Goal: Task Accomplishment & Management: Manage account settings

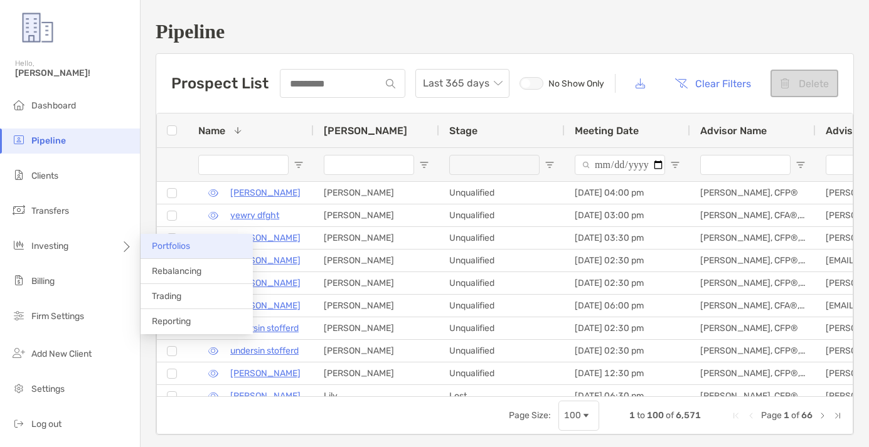
click at [179, 247] on span "Portfolios" at bounding box center [171, 246] width 38 height 11
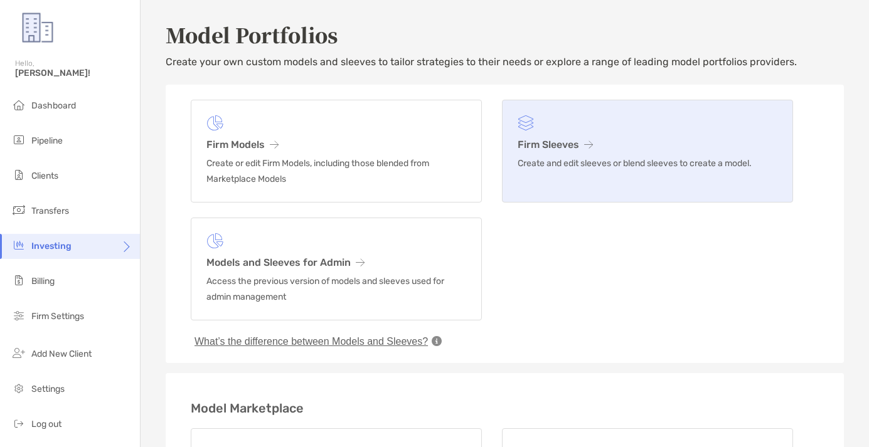
click at [610, 151] on link "Firm Sleeves Create and edit sleeves or blend sleeves to create a model." at bounding box center [647, 151] width 291 height 103
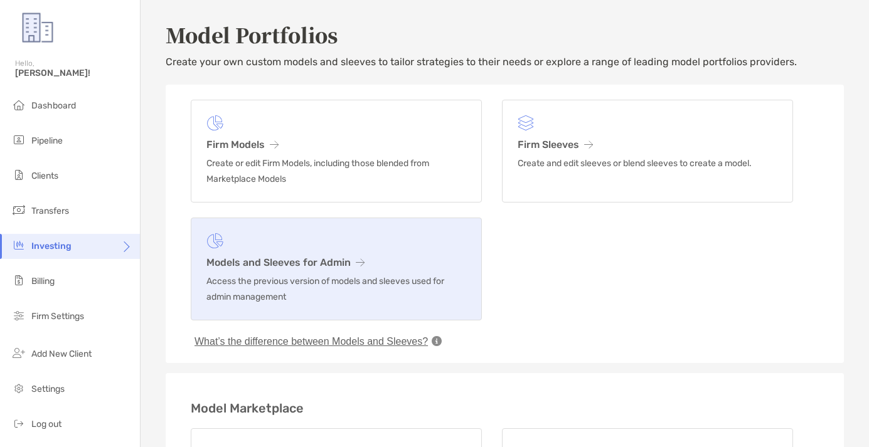
click at [329, 270] on link "Models and Sleeves for Admin Access the previous version of models and sleeves …" at bounding box center [336, 269] width 291 height 103
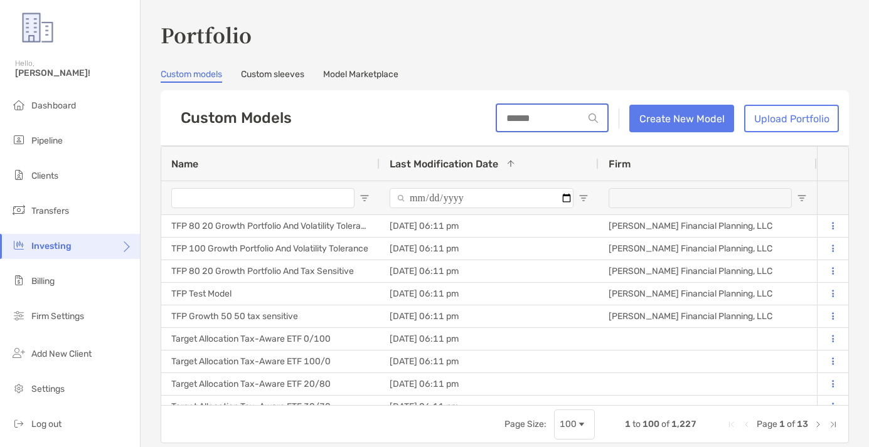
click at [510, 113] on input at bounding box center [540, 118] width 87 height 11
type input "******"
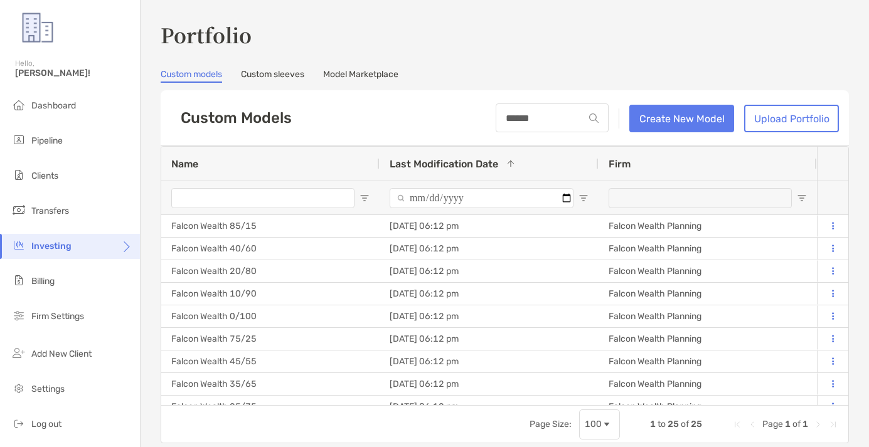
click at [195, 164] on span "Name" at bounding box center [184, 164] width 27 height 12
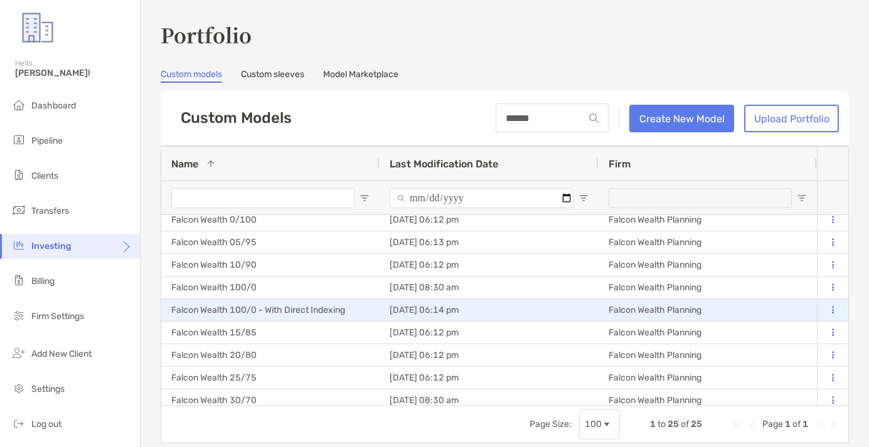
scroll to position [51, 0]
click at [277, 309] on div "Falcon Wealth 100/0 - With Direct Indexing" at bounding box center [270, 310] width 218 height 22
click at [831, 317] on div at bounding box center [832, 310] width 11 height 21
click at [831, 316] on button at bounding box center [832, 310] width 11 height 13
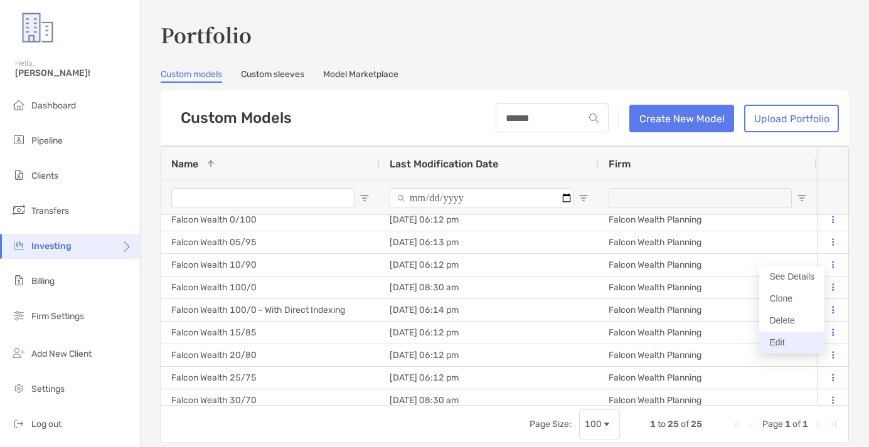
click at [772, 338] on button "Edit" at bounding box center [791, 343] width 65 height 22
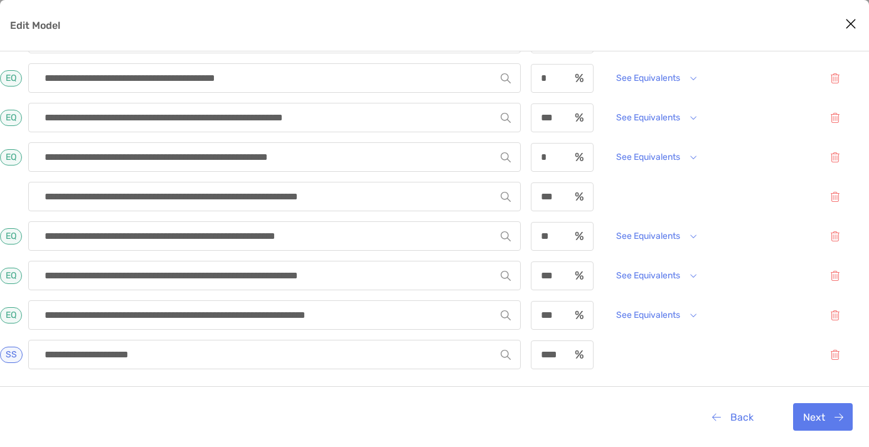
scroll to position [353, 0]
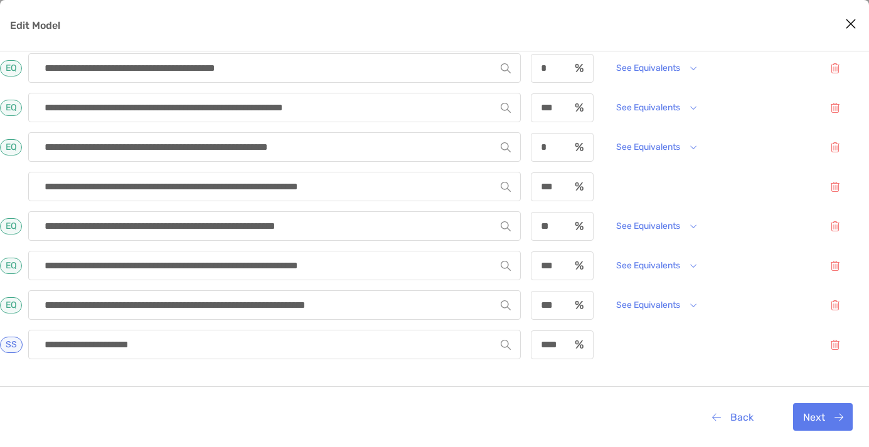
click at [846, 24] on icon "Close modal" at bounding box center [850, 23] width 11 height 15
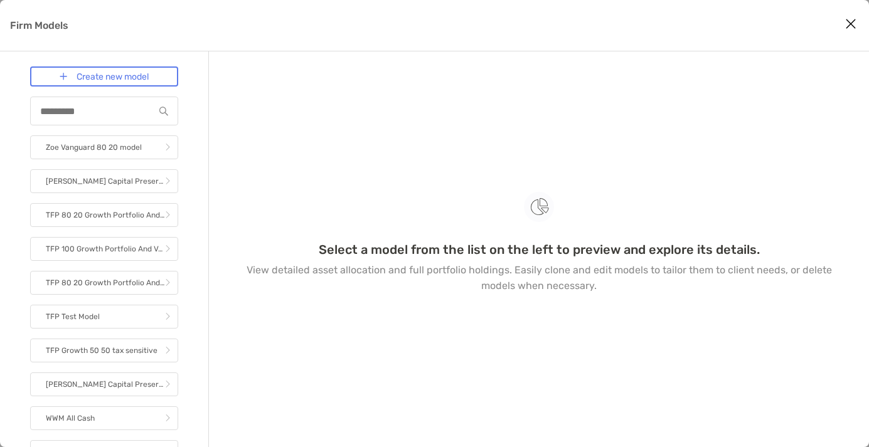
click at [845, 21] on icon "Close modal" at bounding box center [850, 23] width 11 height 15
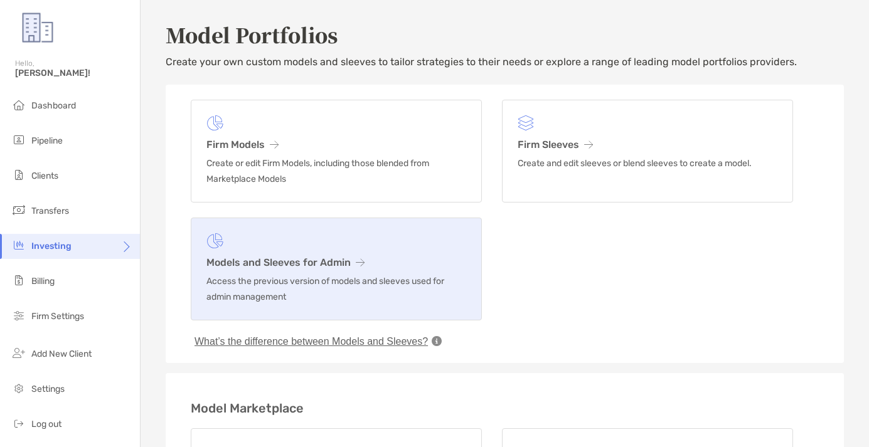
click at [224, 295] on p "Access the previous version of models and sleeves used for admin management" at bounding box center [336, 289] width 260 height 31
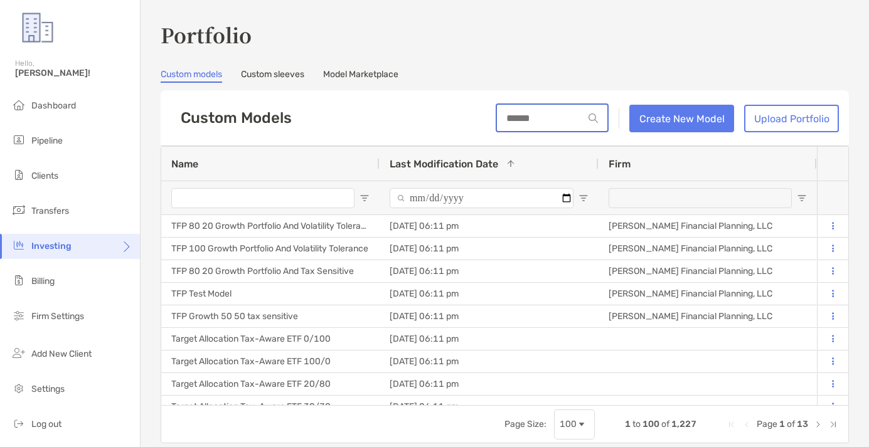
click at [534, 123] on input at bounding box center [540, 118] width 87 height 11
type input "******"
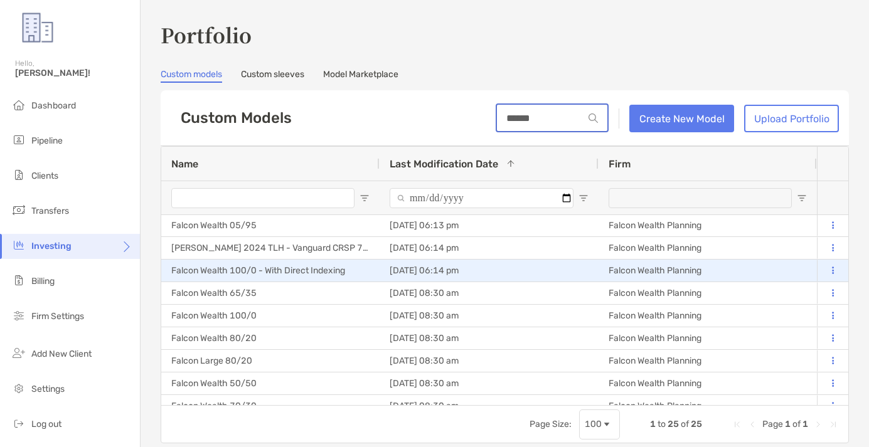
scroll to position [245, 0]
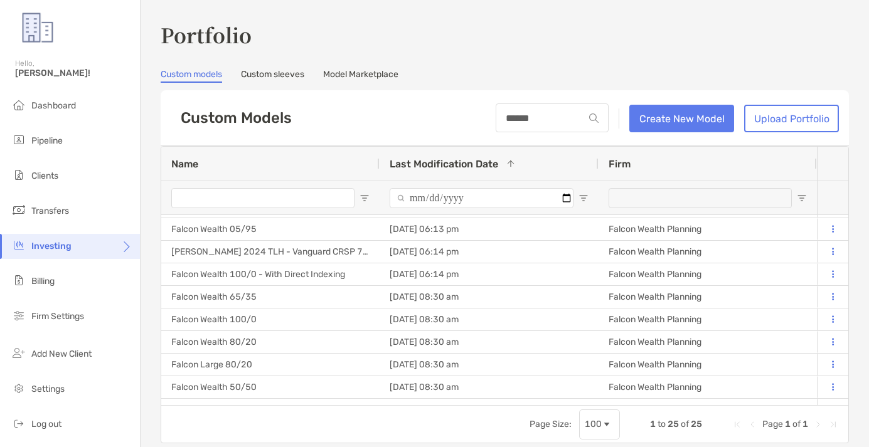
click at [238, 162] on div "Name" at bounding box center [270, 164] width 198 height 34
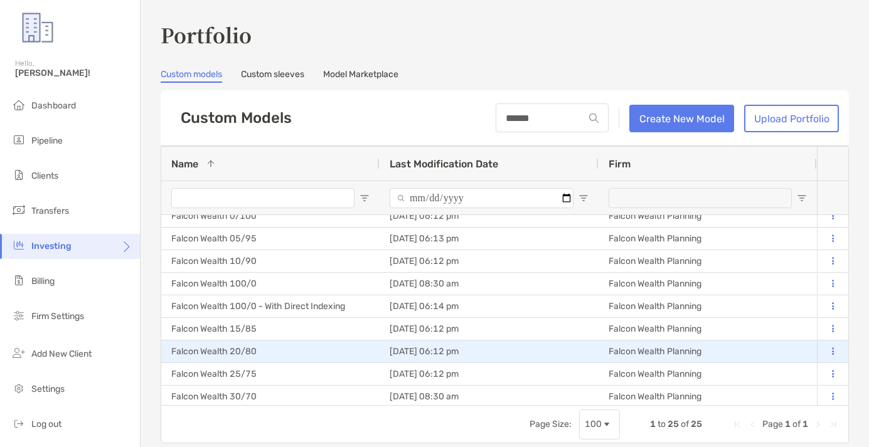
scroll to position [6, 0]
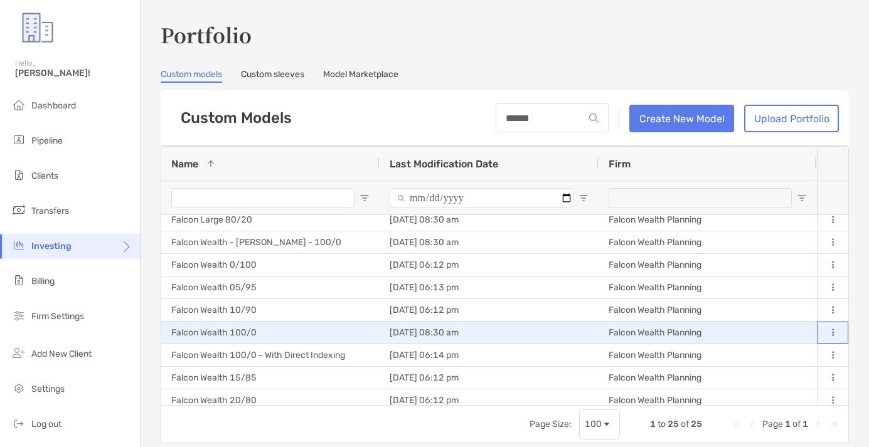
click at [832, 334] on icon at bounding box center [833, 333] width 2 height 8
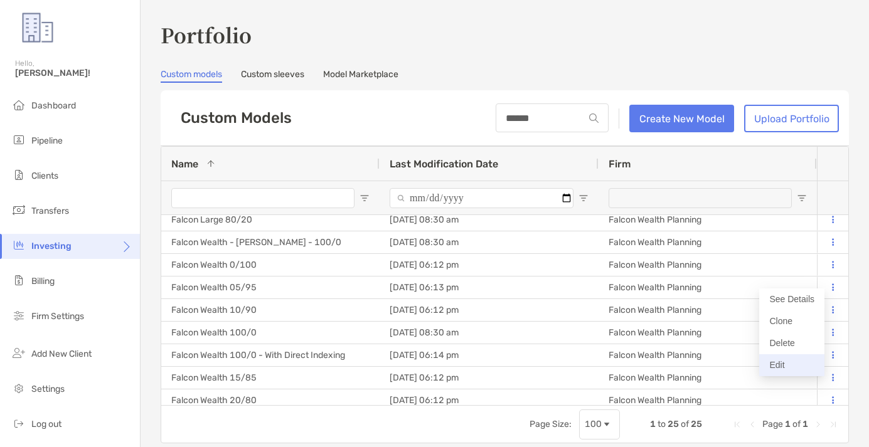
click at [790, 365] on button "Edit" at bounding box center [791, 365] width 65 height 22
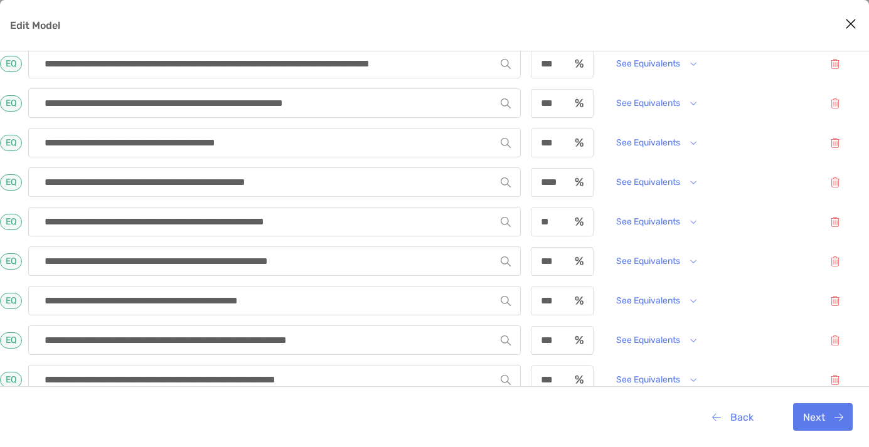
scroll to position [353, 0]
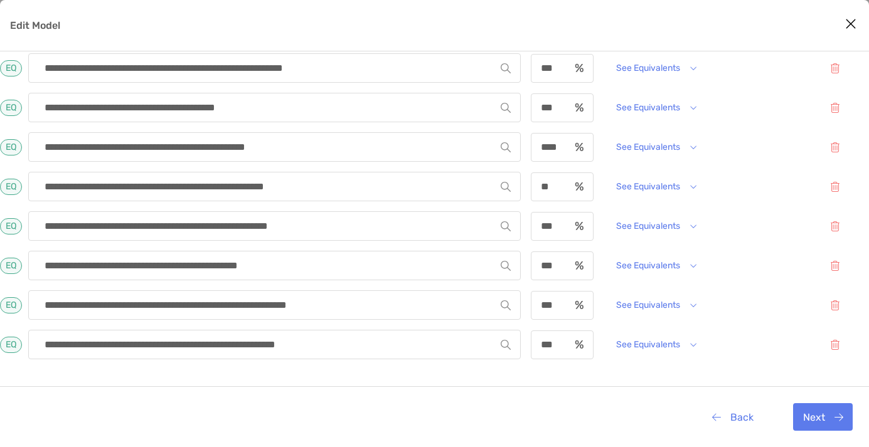
click at [854, 26] on icon "Close modal" at bounding box center [850, 23] width 11 height 15
